Goal: Navigation & Orientation: Find specific page/section

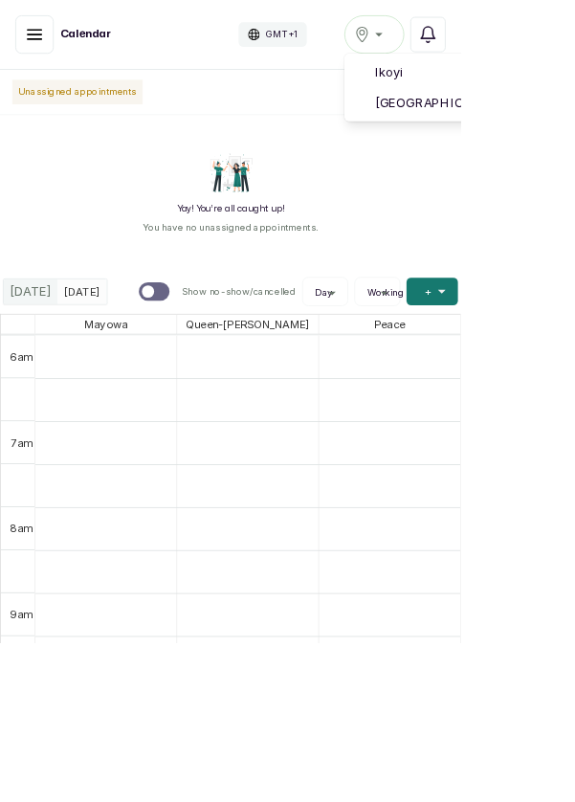
scroll to position [644, 0]
click at [548, 129] on span "[GEOGRAPHIC_DATA]" at bounding box center [584, 128] width 233 height 23
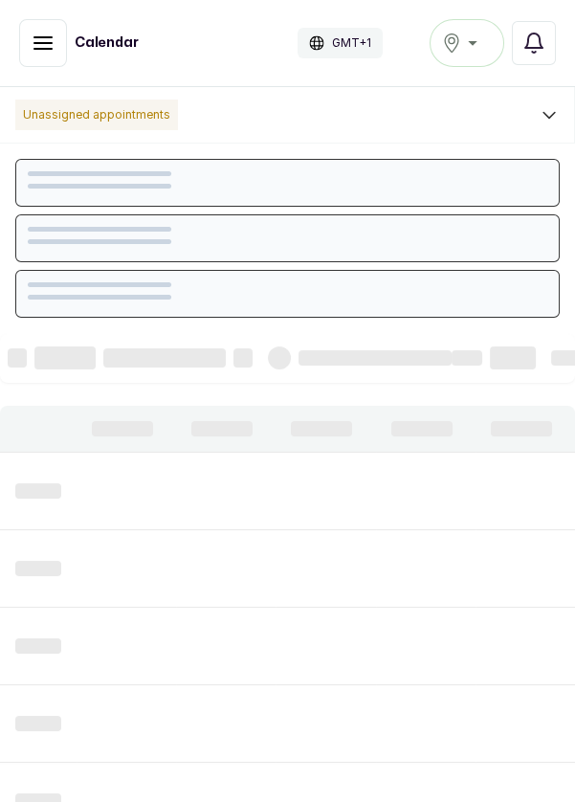
scroll to position [644, 0]
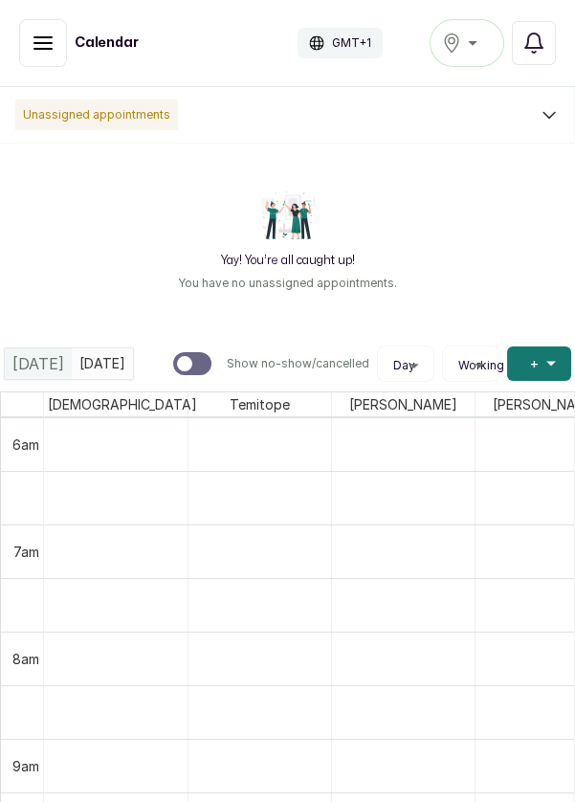
click at [465, 48] on div "[GEOGRAPHIC_DATA]" at bounding box center [467, 43] width 50 height 23
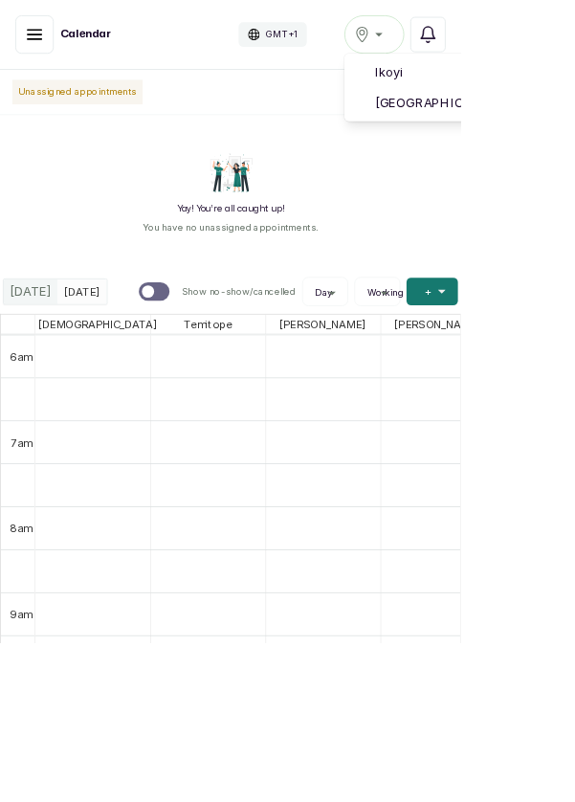
click at [572, 120] on span "[GEOGRAPHIC_DATA]" at bounding box center [584, 128] width 233 height 23
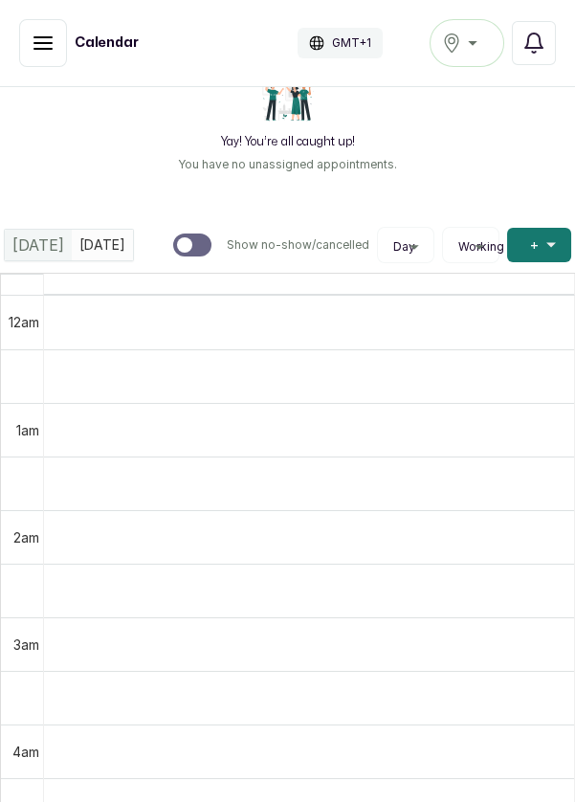
click at [32, 40] on icon "button" at bounding box center [43, 43] width 23 height 23
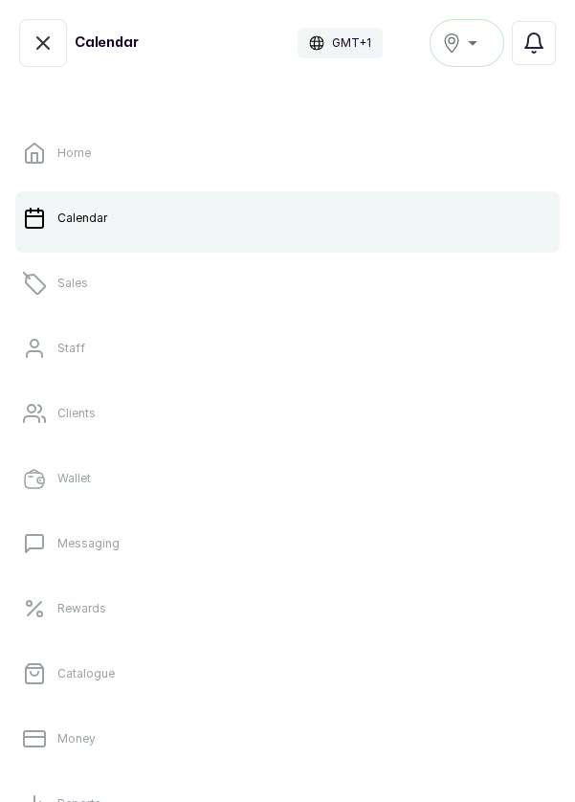
click at [148, 306] on link "Sales" at bounding box center [287, 283] width 544 height 54
